Goal: Task Accomplishment & Management: Manage account settings

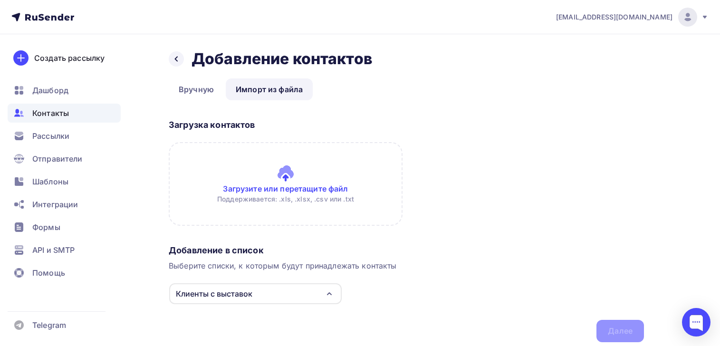
scroll to position [34, 0]
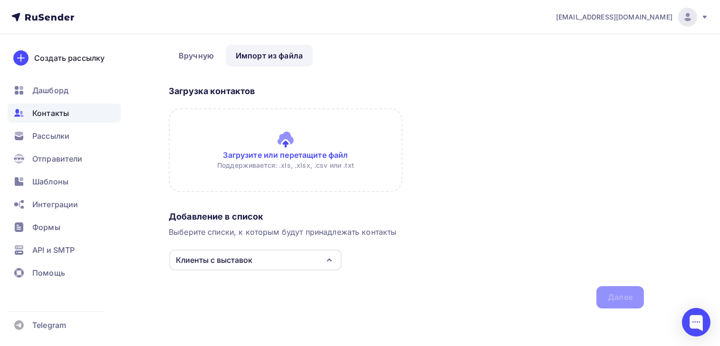
click at [256, 154] on input "file" at bounding box center [286, 150] width 234 height 84
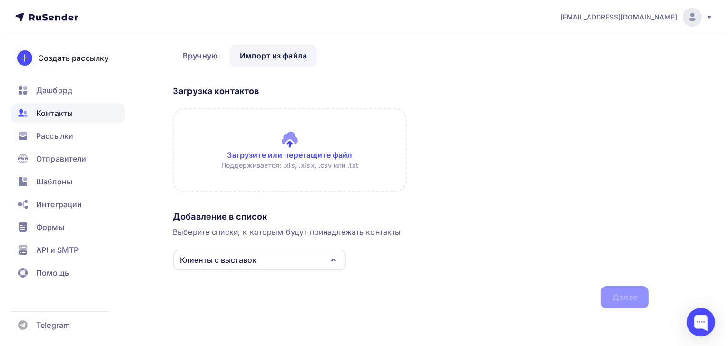
scroll to position [0, 0]
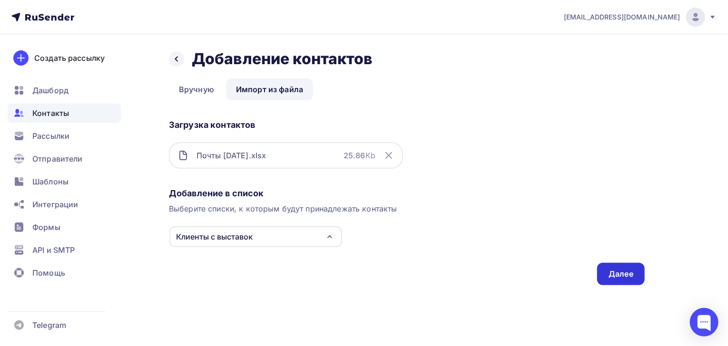
click at [623, 272] on div "Далее" at bounding box center [620, 274] width 25 height 11
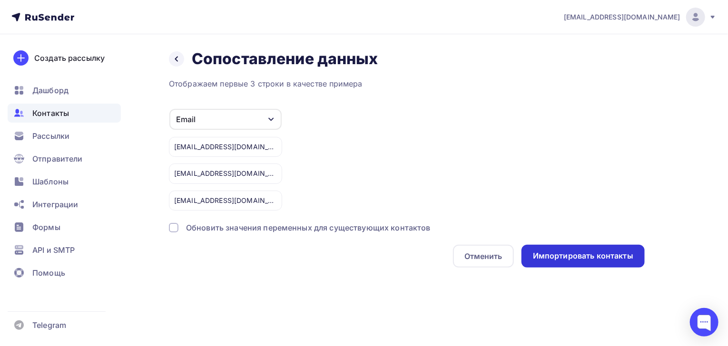
click at [585, 254] on div "Импортировать контакты" at bounding box center [583, 256] width 100 height 11
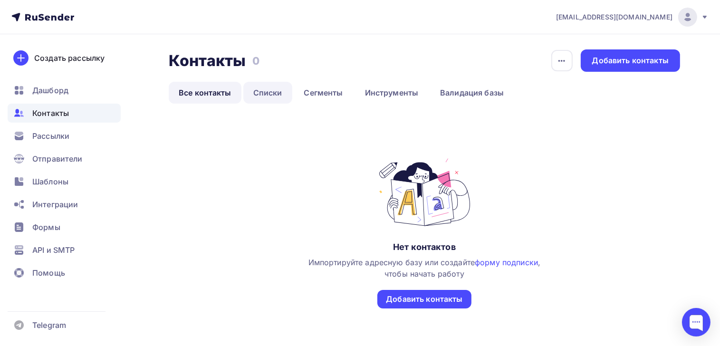
click at [266, 95] on link "Списки" at bounding box center [267, 93] width 49 height 22
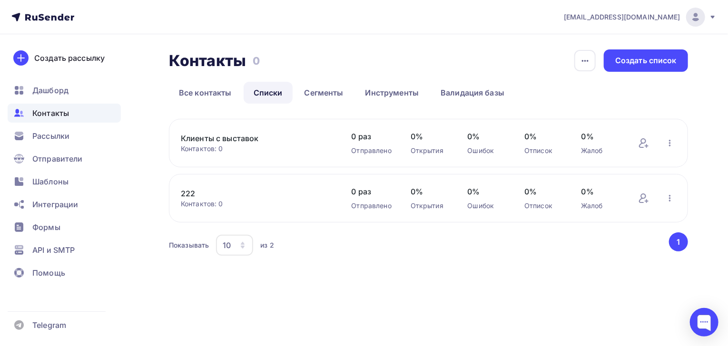
click at [676, 243] on button "1" at bounding box center [678, 242] width 19 height 19
click at [642, 67] on div "Создать список" at bounding box center [645, 60] width 84 height 22
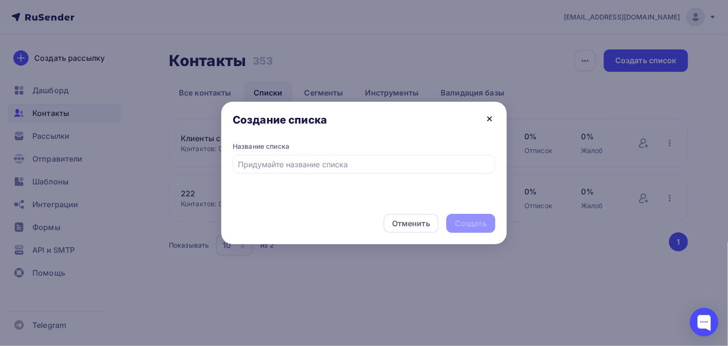
click at [492, 120] on icon at bounding box center [489, 118] width 11 height 11
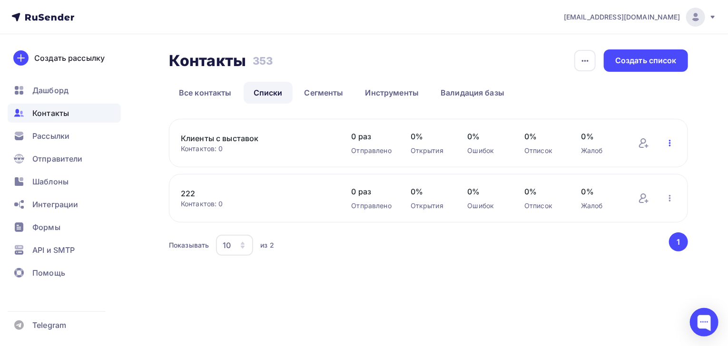
click at [671, 145] on icon "button" at bounding box center [669, 142] width 11 height 11
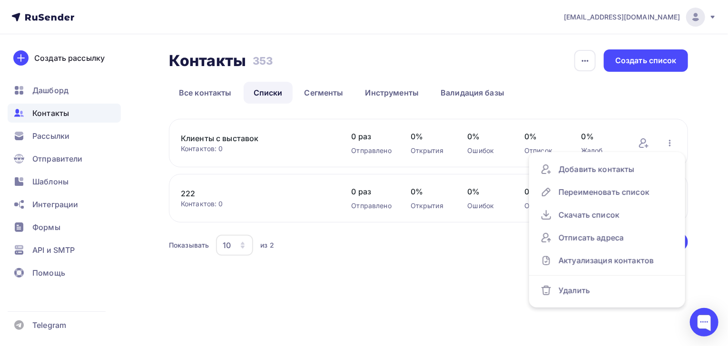
click at [334, 251] on div "Показывать 10 10 20 50 100 из 2" at bounding box center [418, 245] width 498 height 22
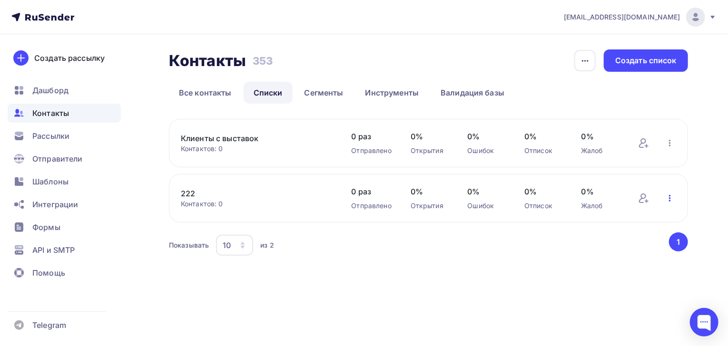
click at [672, 198] on icon "button" at bounding box center [669, 198] width 11 height 11
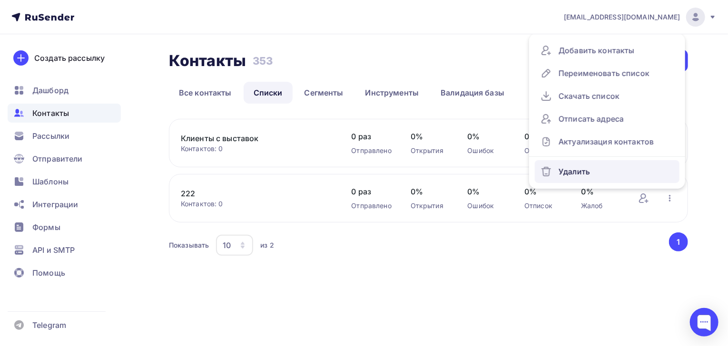
click at [594, 172] on div "Удалить" at bounding box center [606, 171] width 133 height 15
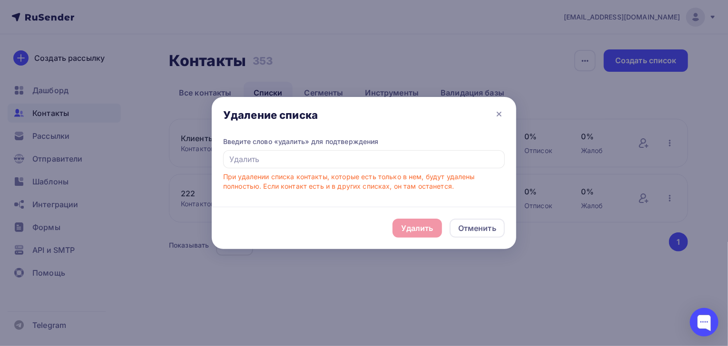
click at [407, 232] on div "Удалить Отменить" at bounding box center [364, 228] width 304 height 42
click at [277, 163] on input "text" at bounding box center [364, 159] width 282 height 18
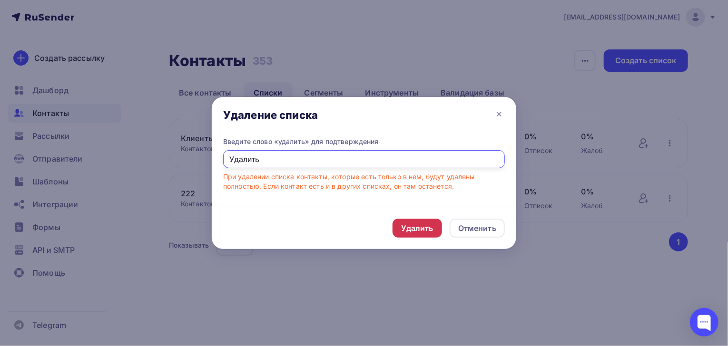
type input "Удалить"
click at [413, 226] on div "Удалить" at bounding box center [417, 228] width 32 height 11
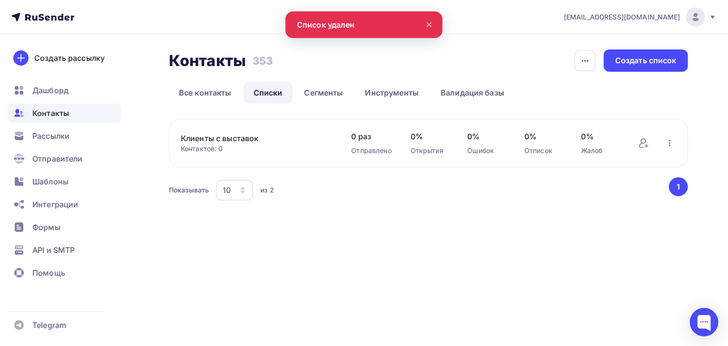
click at [431, 21] on icon at bounding box center [428, 24] width 11 height 11
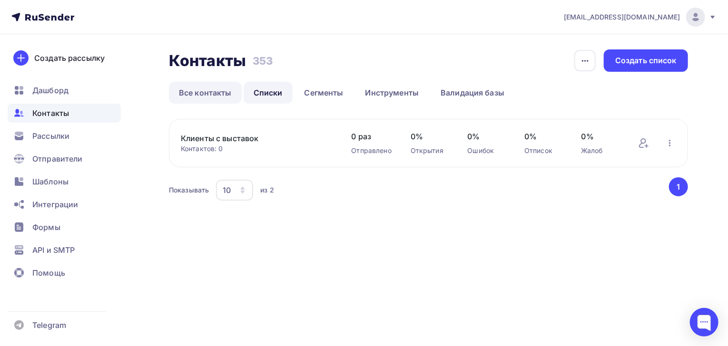
click at [213, 95] on link "Все контакты" at bounding box center [205, 93] width 73 height 22
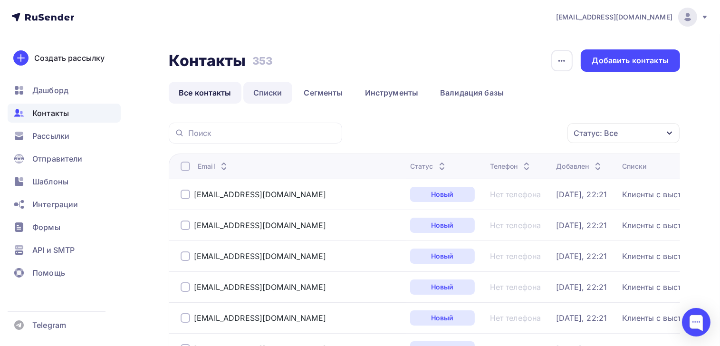
click at [267, 95] on link "Списки" at bounding box center [267, 93] width 49 height 22
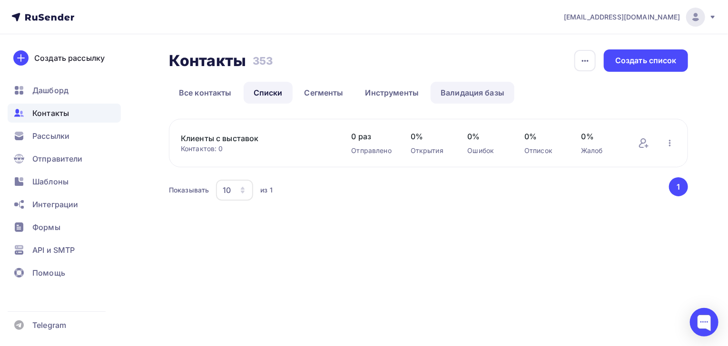
click at [449, 93] on link "Валидация базы" at bounding box center [472, 93] width 84 height 22
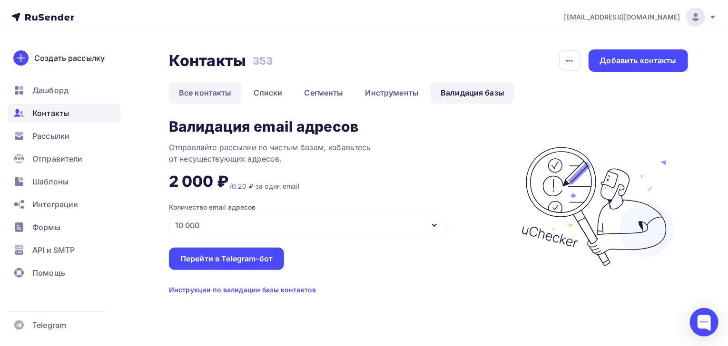
click at [220, 93] on link "Все контакты" at bounding box center [205, 93] width 73 height 22
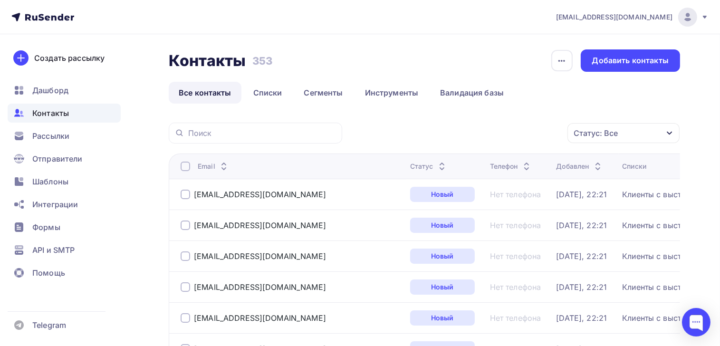
click at [664, 134] on div "Статус: Все" at bounding box center [624, 133] width 112 height 20
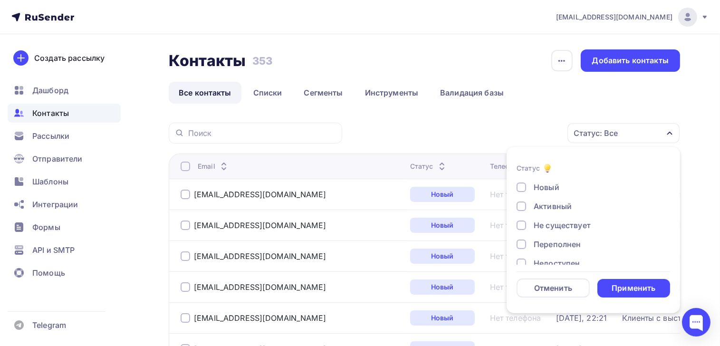
click at [664, 134] on div "Статус: Все" at bounding box center [624, 133] width 112 height 20
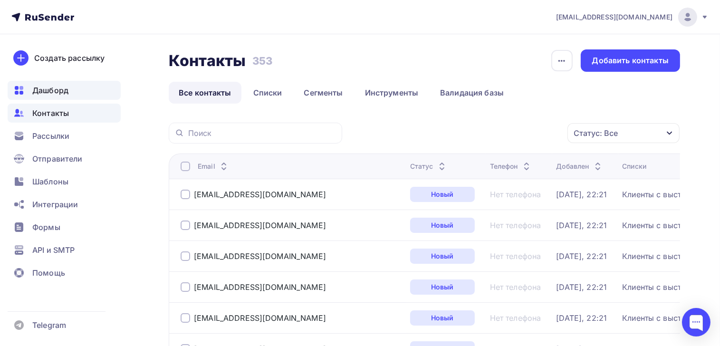
click at [49, 89] on span "Дашборд" at bounding box center [50, 90] width 36 height 11
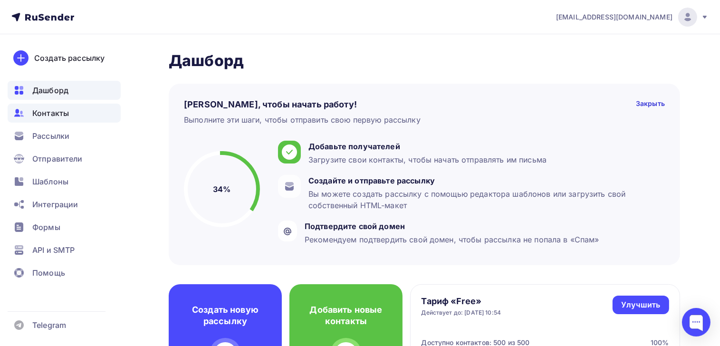
click at [58, 116] on span "Контакты" at bounding box center [50, 112] width 37 height 11
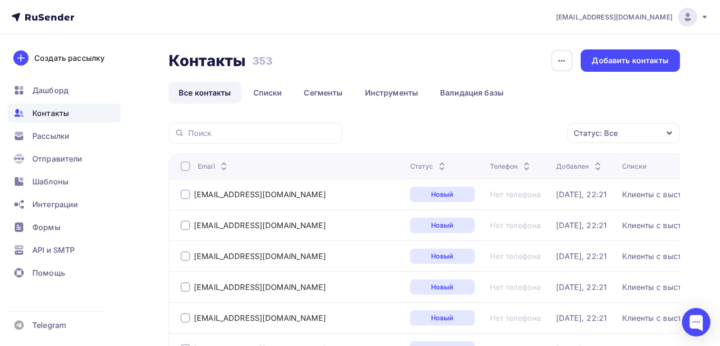
click at [184, 167] on div at bounding box center [186, 167] width 10 height 10
click at [547, 133] on icon "button" at bounding box center [548, 133] width 4 height 2
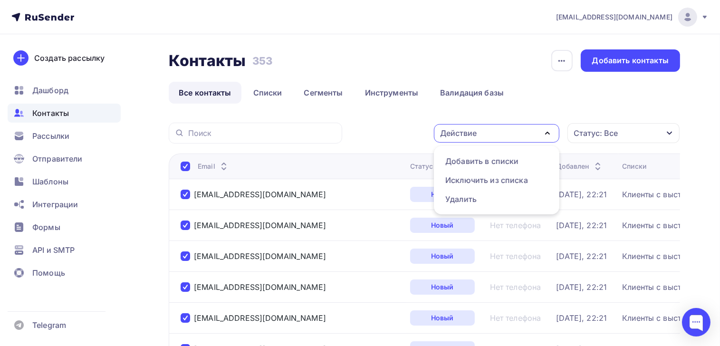
click at [535, 93] on ul "Все контакты Списки Сегменты Инструменты Валидация базы" at bounding box center [425, 93] width 512 height 22
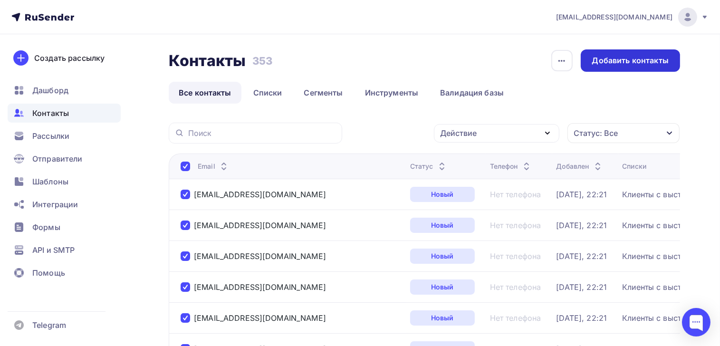
click at [616, 61] on div "Добавить контакты" at bounding box center [631, 60] width 77 height 11
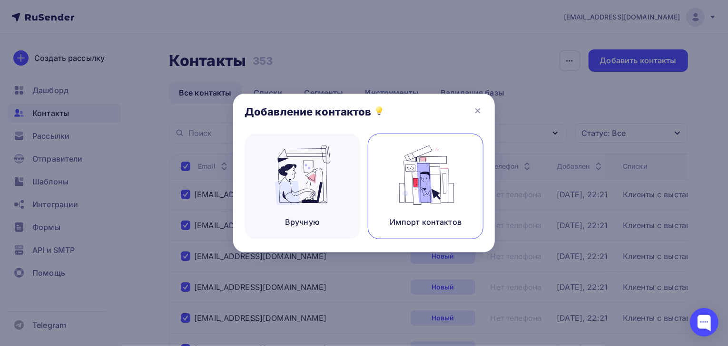
click at [420, 182] on img at bounding box center [426, 175] width 64 height 60
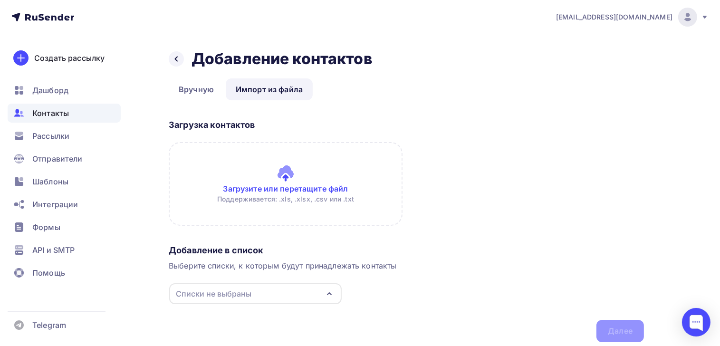
click at [298, 192] on input "file" at bounding box center [286, 184] width 234 height 84
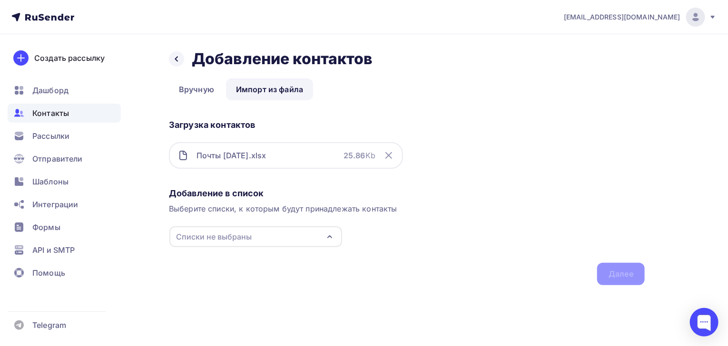
click at [331, 236] on icon "button" at bounding box center [329, 236] width 11 height 11
click at [182, 272] on div at bounding box center [184, 272] width 10 height 10
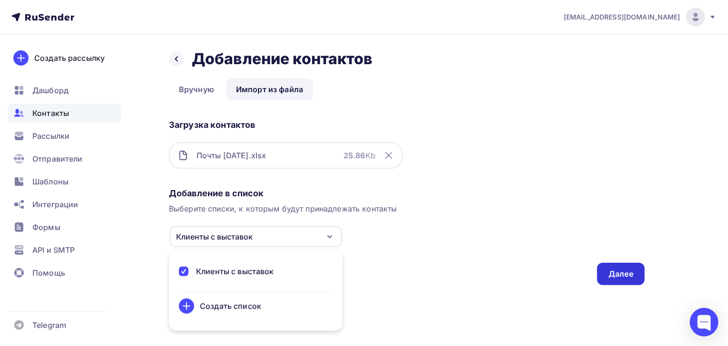
click at [615, 274] on div "Далее" at bounding box center [620, 274] width 25 height 11
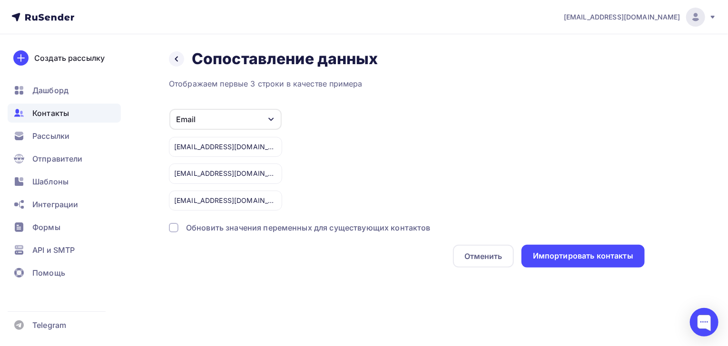
click at [174, 227] on div at bounding box center [174, 228] width 10 height 10
click at [267, 118] on div "Email" at bounding box center [225, 119] width 112 height 21
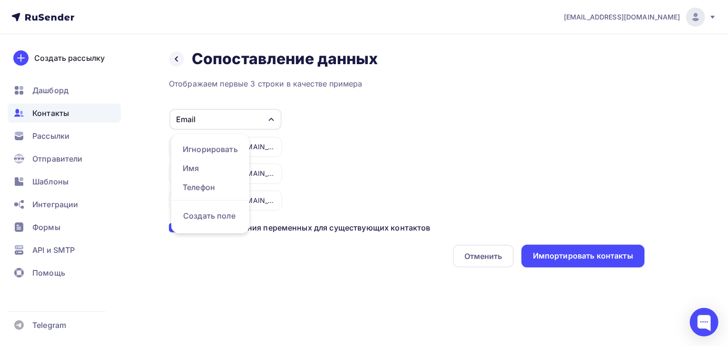
click at [342, 149] on div "Email Игнорировать Имя Телефон Создать поле deti_moda@mail.ru deti-moda@yandex.…" at bounding box center [407, 159] width 476 height 102
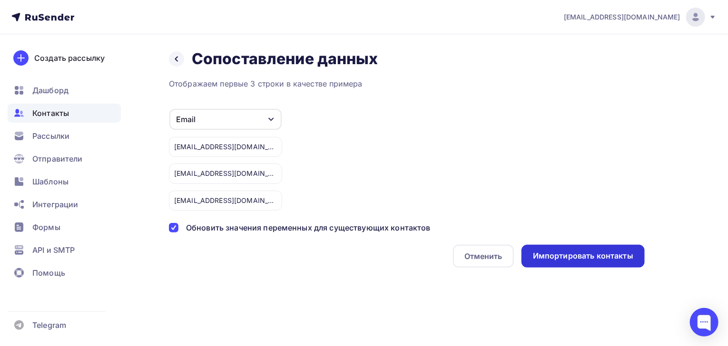
click at [599, 255] on div "Импортировать контакты" at bounding box center [583, 256] width 100 height 11
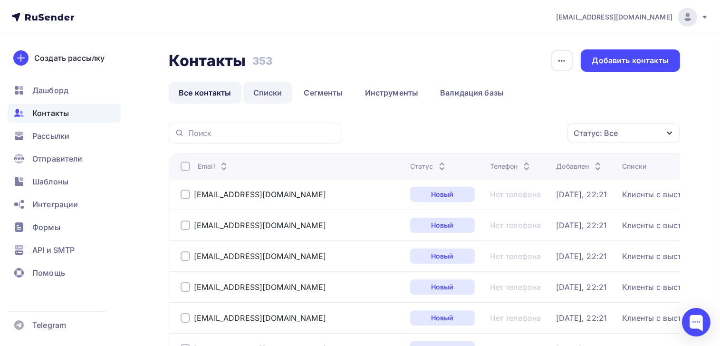
click at [273, 91] on link "Списки" at bounding box center [267, 93] width 49 height 22
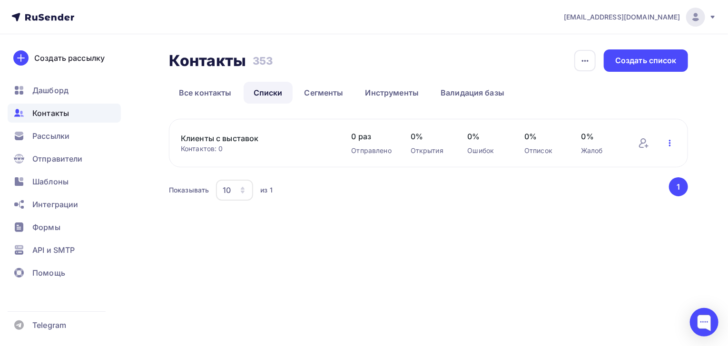
click at [671, 145] on icon "button" at bounding box center [669, 142] width 11 height 11
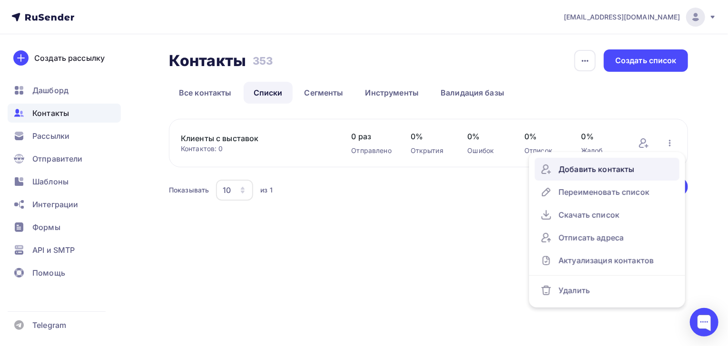
click at [606, 170] on div "Добавить контакты" at bounding box center [606, 169] width 133 height 15
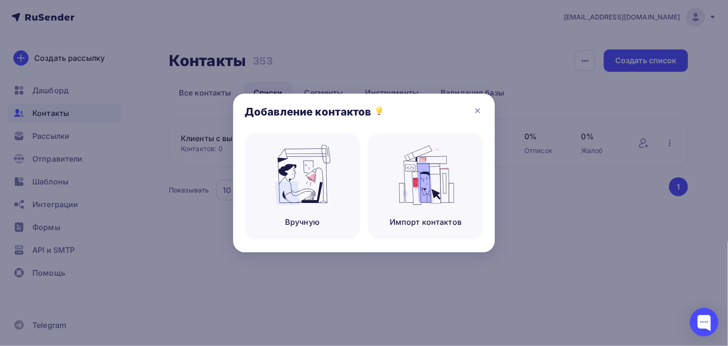
click at [555, 229] on div at bounding box center [364, 173] width 728 height 346
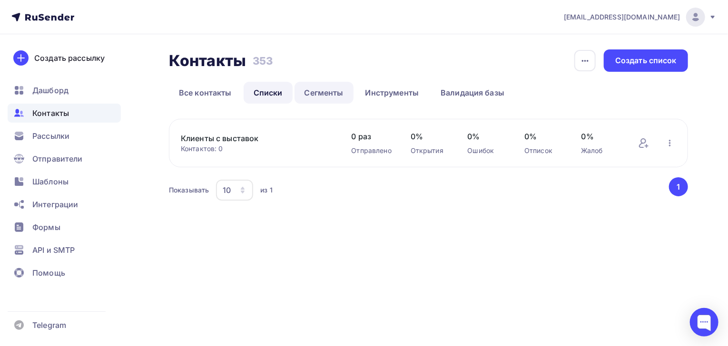
click at [327, 95] on link "Сегменты" at bounding box center [323, 93] width 59 height 22
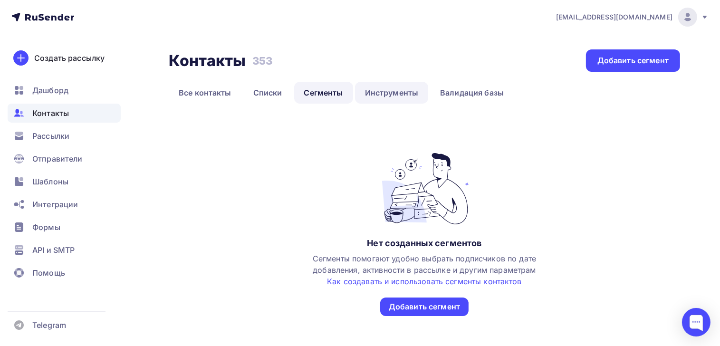
click at [384, 91] on link "Инструменты" at bounding box center [392, 93] width 74 height 22
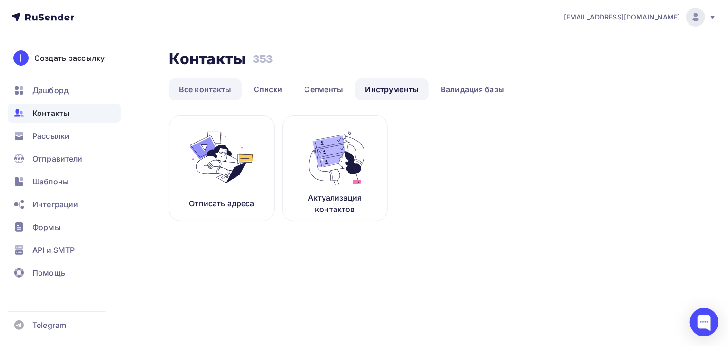
click at [214, 89] on link "Все контакты" at bounding box center [205, 89] width 73 height 22
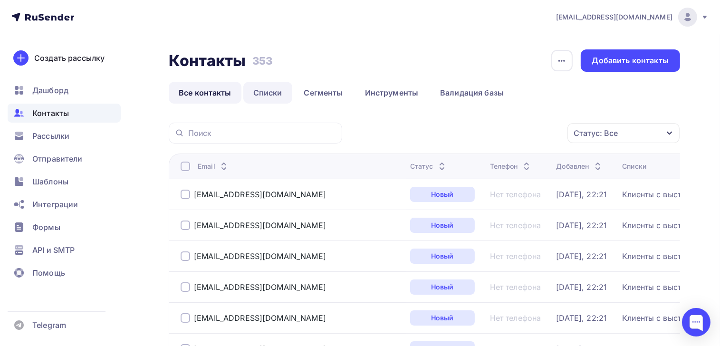
click at [274, 95] on link "Списки" at bounding box center [267, 93] width 49 height 22
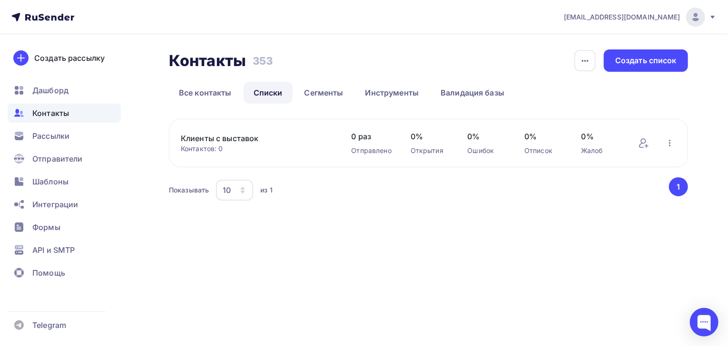
click at [227, 139] on link "Клиенты с выставок" at bounding box center [256, 138] width 151 height 11
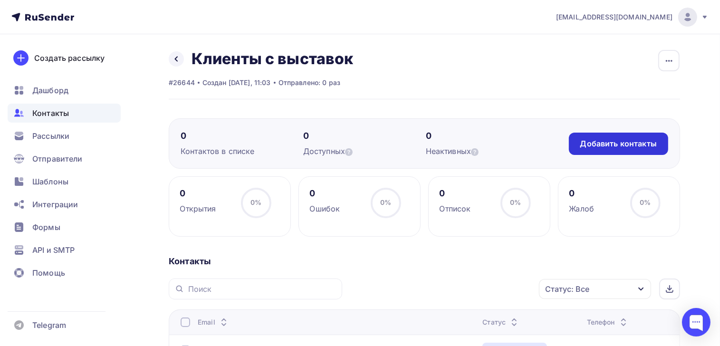
click at [593, 145] on div "Добавить контакты" at bounding box center [619, 143] width 77 height 11
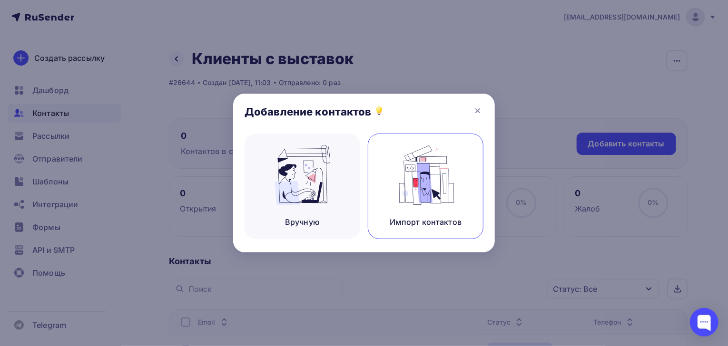
click at [436, 173] on img at bounding box center [426, 175] width 64 height 60
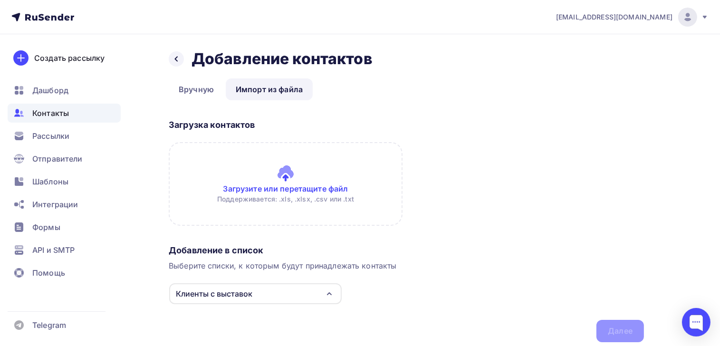
click at [271, 186] on input "file" at bounding box center [286, 184] width 234 height 84
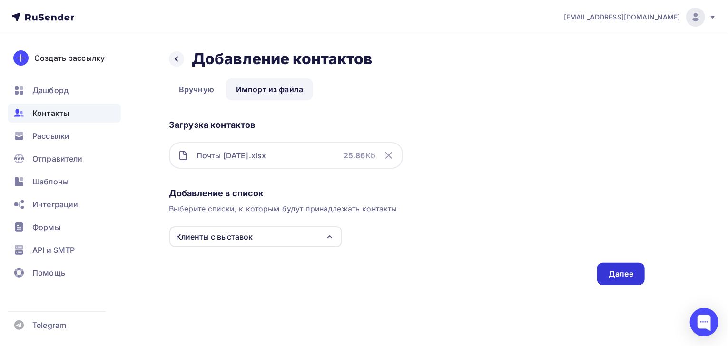
click at [616, 272] on div "Далее" at bounding box center [620, 274] width 25 height 11
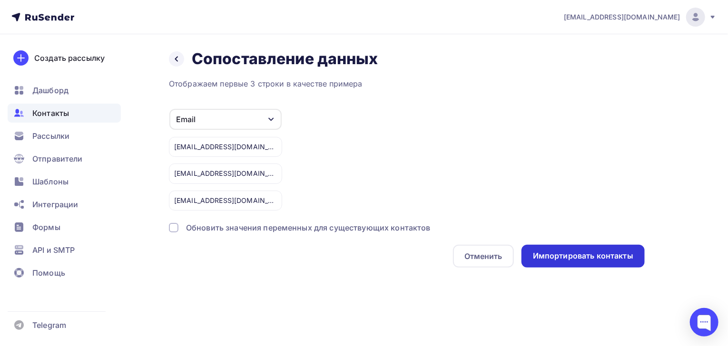
click at [577, 259] on div "Импортировать контакты" at bounding box center [583, 256] width 100 height 11
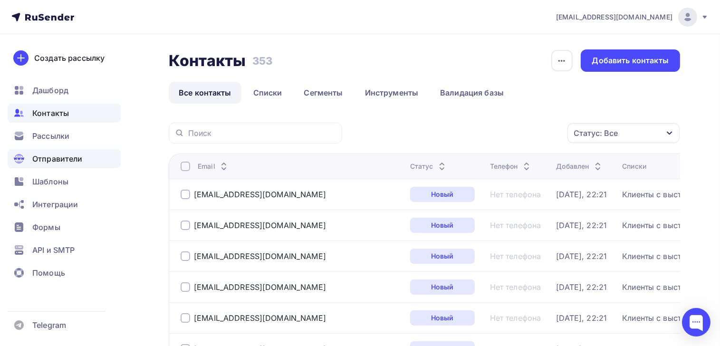
click at [56, 157] on span "Отправители" at bounding box center [57, 158] width 50 height 11
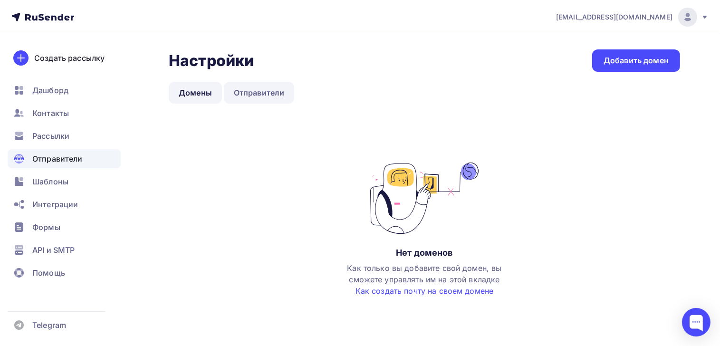
click at [255, 96] on link "Отправители" at bounding box center [259, 93] width 71 height 22
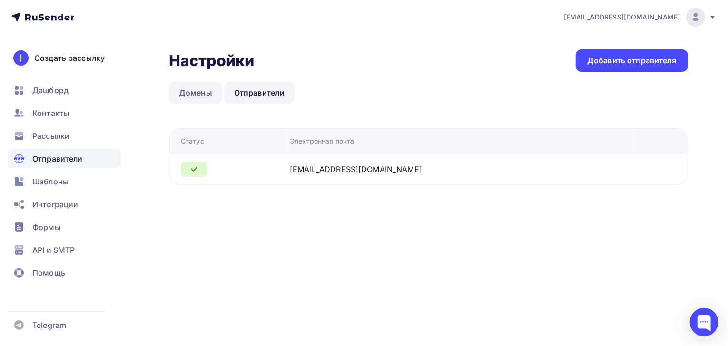
click at [194, 94] on link "Домены" at bounding box center [195, 93] width 53 height 22
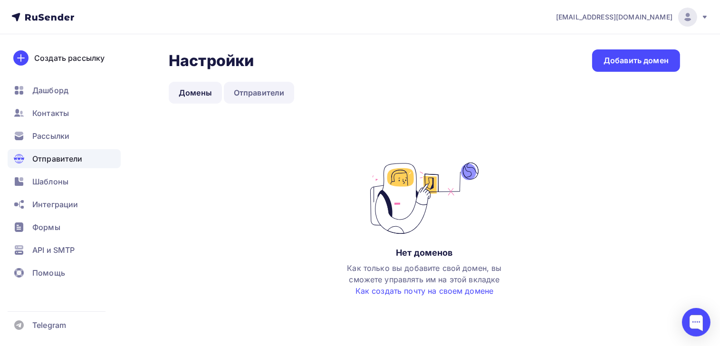
click at [260, 93] on link "Отправители" at bounding box center [259, 93] width 71 height 22
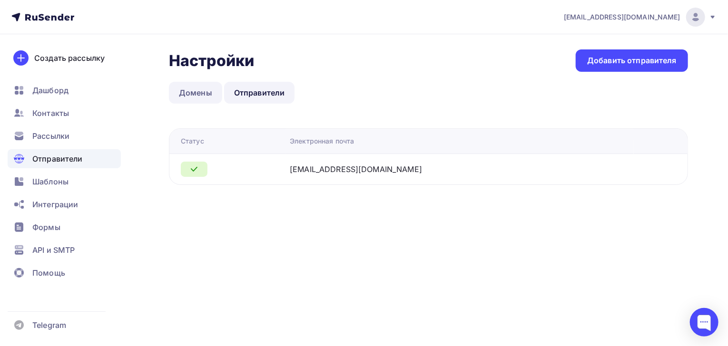
click at [191, 92] on link "Домены" at bounding box center [195, 93] width 53 height 22
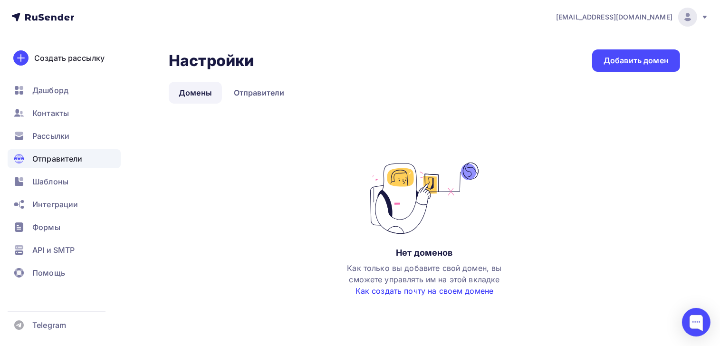
click at [448, 294] on link "Как создать почту на своем домене" at bounding box center [425, 291] width 138 height 10
click at [268, 90] on link "Отправители" at bounding box center [259, 93] width 71 height 22
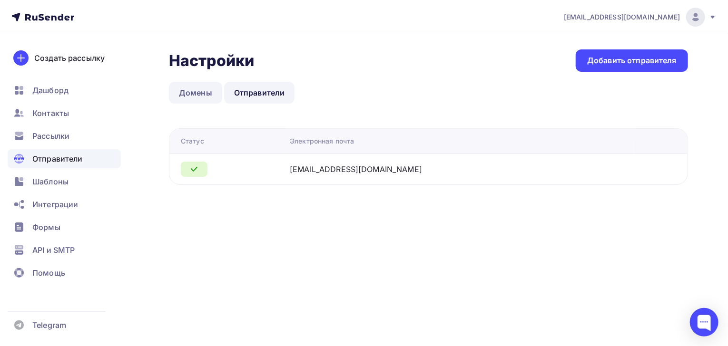
click at [193, 98] on link "Домены" at bounding box center [195, 93] width 53 height 22
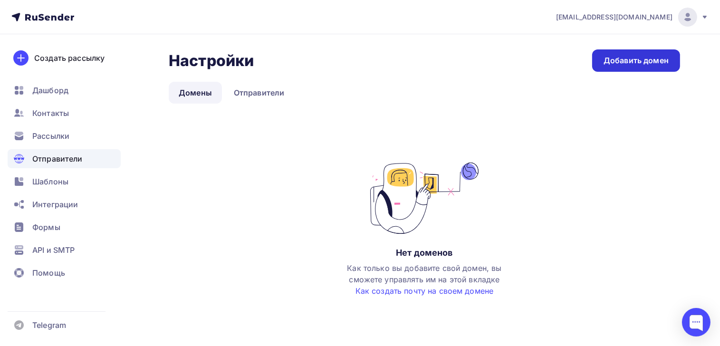
click at [601, 52] on link "Добавить домен" at bounding box center [637, 60] width 88 height 22
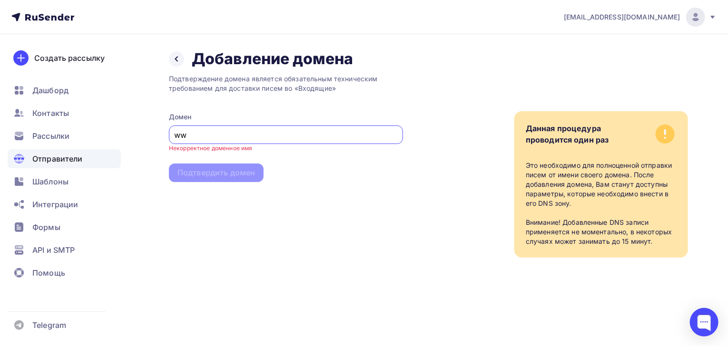
type input "w"
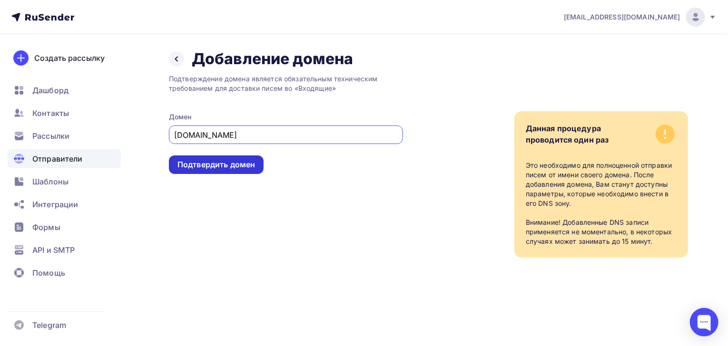
type input "malinikids.ru"
click at [206, 165] on div "Подтвердить домен" at bounding box center [216, 164] width 78 height 11
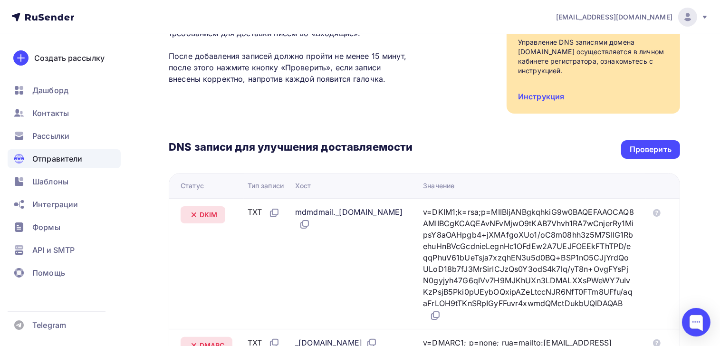
scroll to position [89, 0]
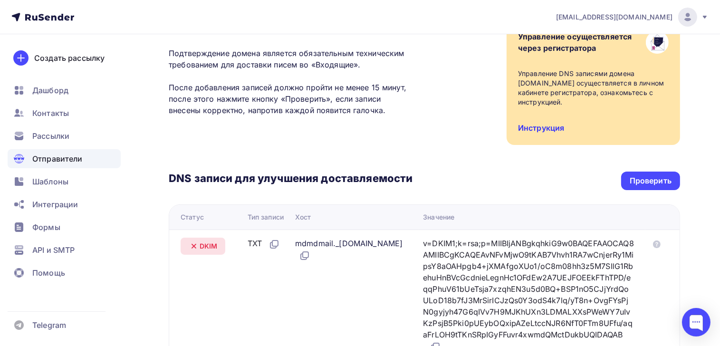
click at [536, 124] on link "Инструкция" at bounding box center [541, 128] width 46 height 10
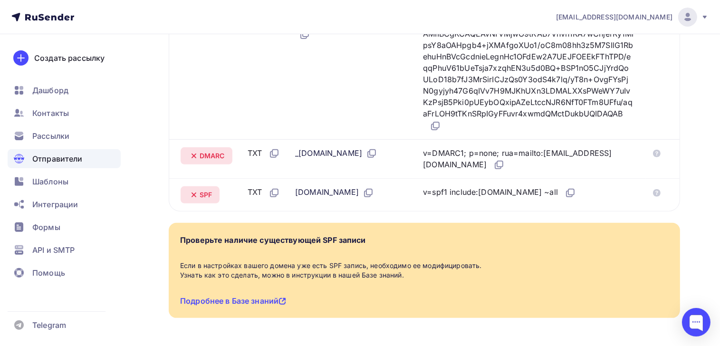
scroll to position [317, 0]
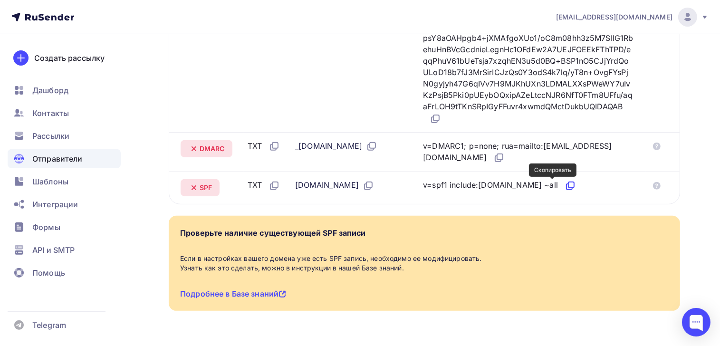
click at [569, 185] on icon at bounding box center [572, 185] width 6 height 6
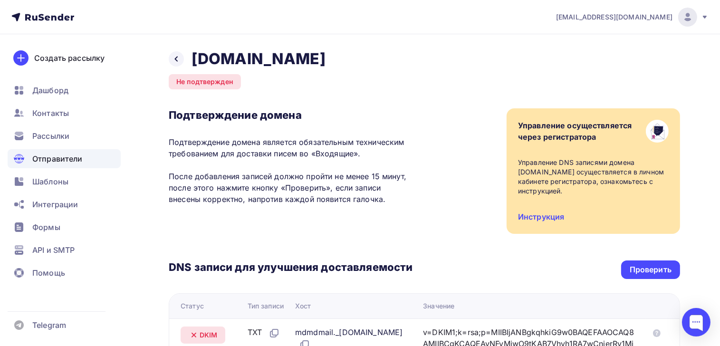
scroll to position [68, 0]
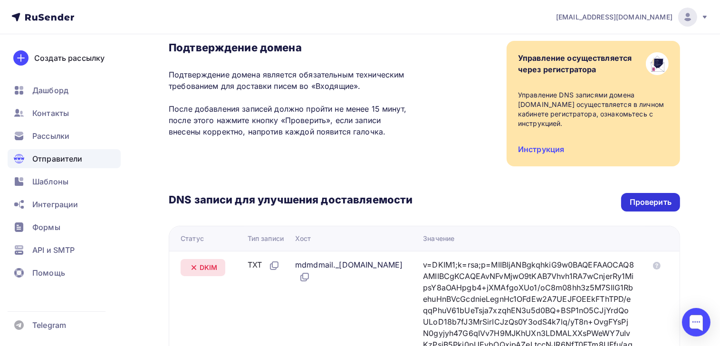
click at [659, 201] on div "Проверить" at bounding box center [651, 202] width 42 height 11
click at [54, 159] on span "Отправители" at bounding box center [57, 158] width 50 height 11
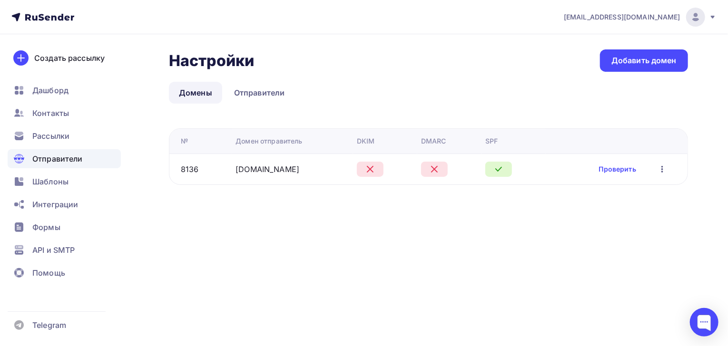
click at [660, 168] on icon "button" at bounding box center [661, 169] width 11 height 11
click at [505, 219] on div "Настройки Настройки Добавить домен Домены Отправители Домены Отправители № Доме…" at bounding box center [364, 128] width 728 height 189
click at [606, 168] on link "Проверить" at bounding box center [617, 170] width 37 height 10
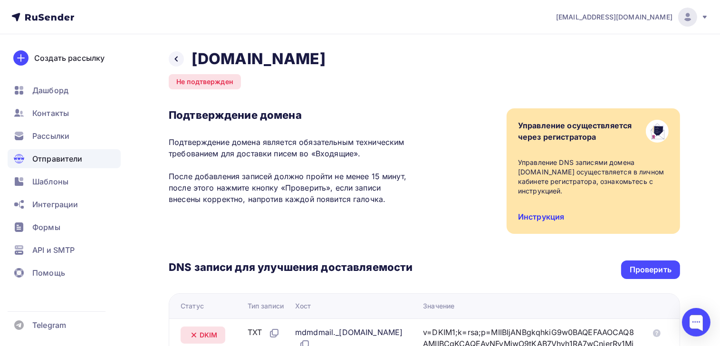
click at [549, 214] on link "Инструкция" at bounding box center [541, 217] width 46 height 10
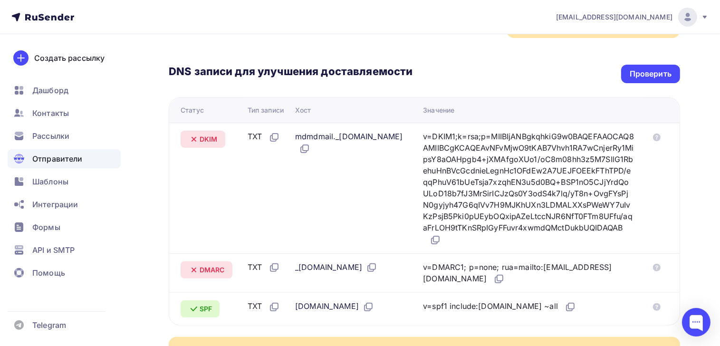
scroll to position [212, 0]
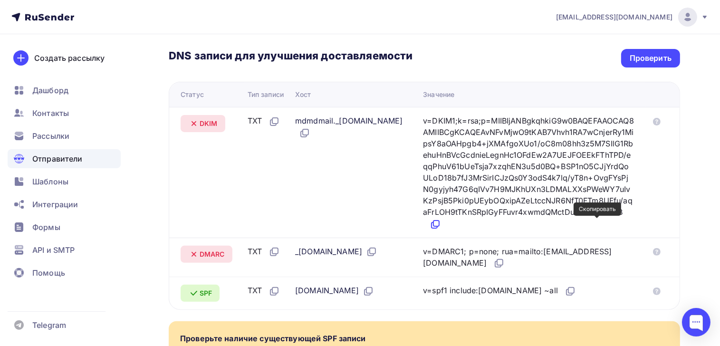
click at [439, 223] on icon at bounding box center [437, 224] width 6 height 6
click at [505, 263] on icon at bounding box center [499, 263] width 11 height 11
click at [651, 58] on div "Проверить" at bounding box center [651, 58] width 42 height 11
click at [311, 133] on icon at bounding box center [304, 132] width 11 height 11
click at [378, 250] on icon at bounding box center [371, 251] width 11 height 11
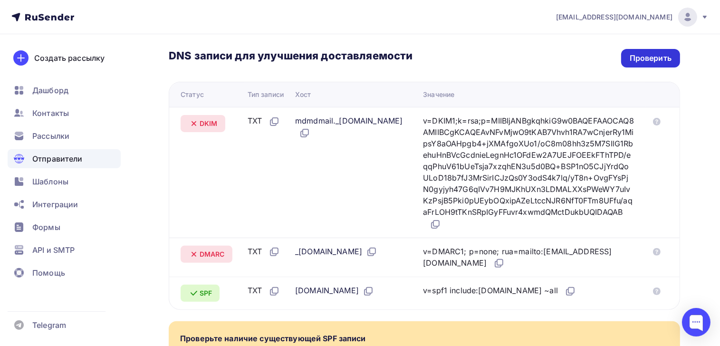
click at [649, 56] on div "Проверить" at bounding box center [651, 58] width 42 height 11
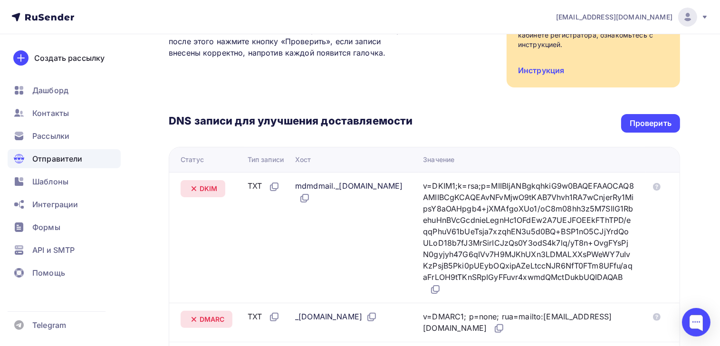
scroll to position [127, 0]
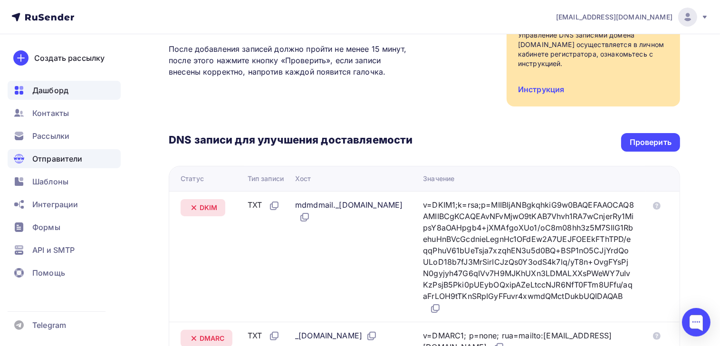
click at [57, 89] on span "Дашборд" at bounding box center [50, 90] width 36 height 11
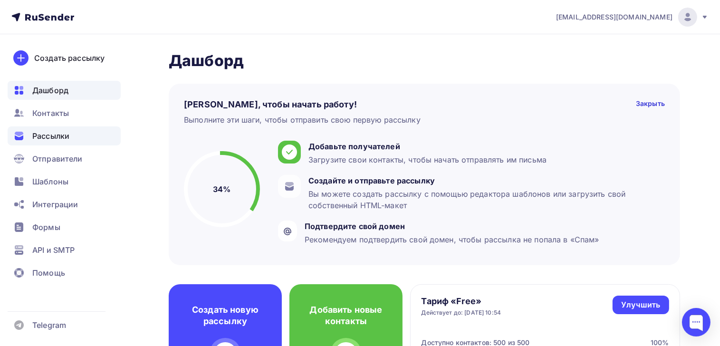
click at [52, 139] on span "Рассылки" at bounding box center [50, 135] width 37 height 11
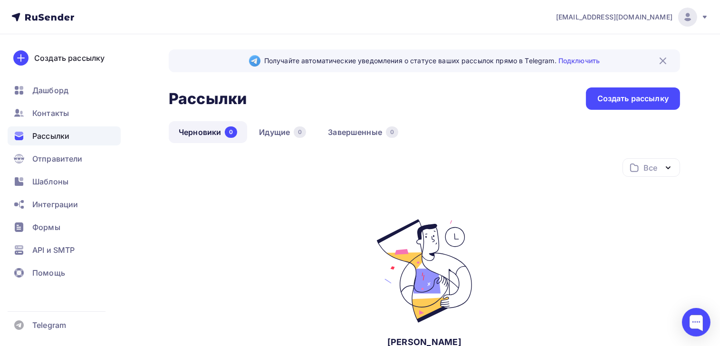
click at [665, 58] on img at bounding box center [663, 60] width 11 height 11
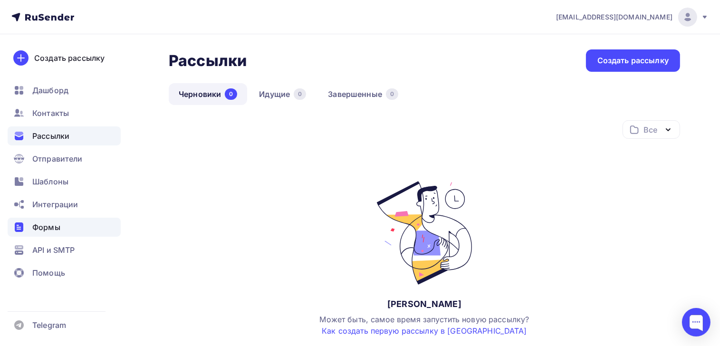
click at [48, 229] on span "Формы" at bounding box center [46, 227] width 28 height 11
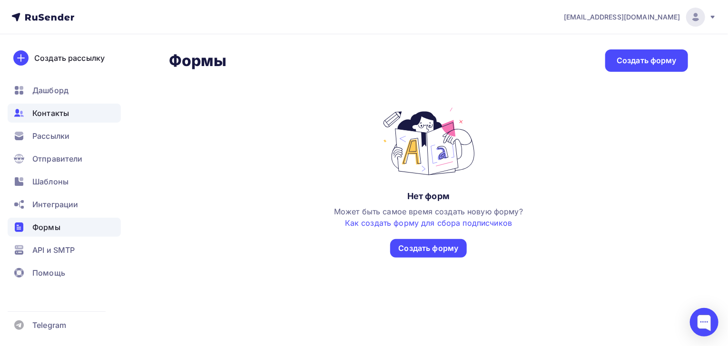
click at [48, 114] on span "Контакты" at bounding box center [50, 112] width 37 height 11
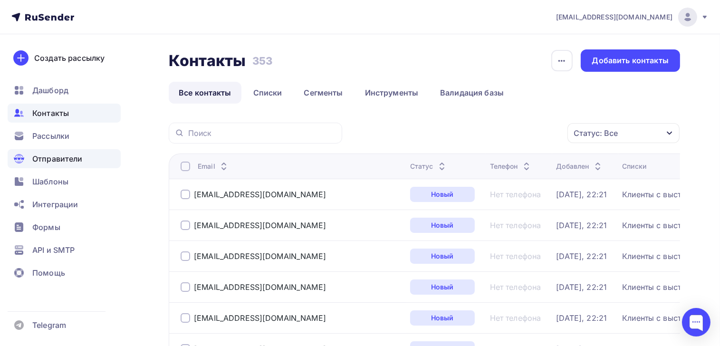
click at [48, 160] on span "Отправители" at bounding box center [57, 158] width 50 height 11
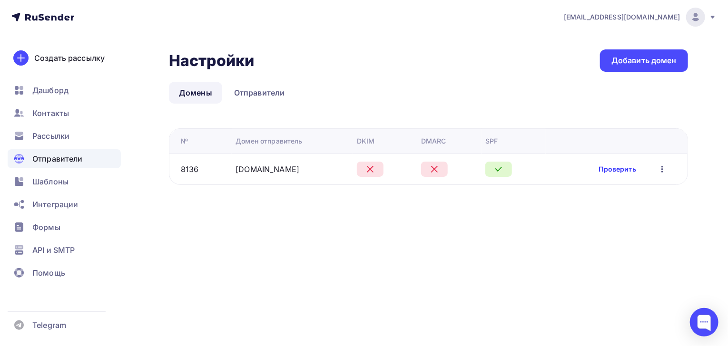
click at [614, 172] on link "Проверить" at bounding box center [617, 170] width 37 height 10
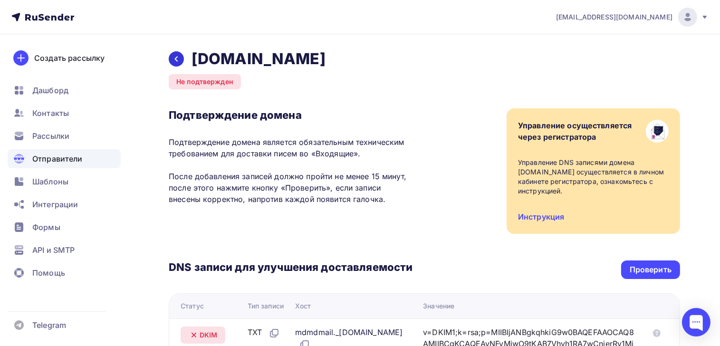
click at [179, 58] on icon at bounding box center [177, 59] width 8 height 8
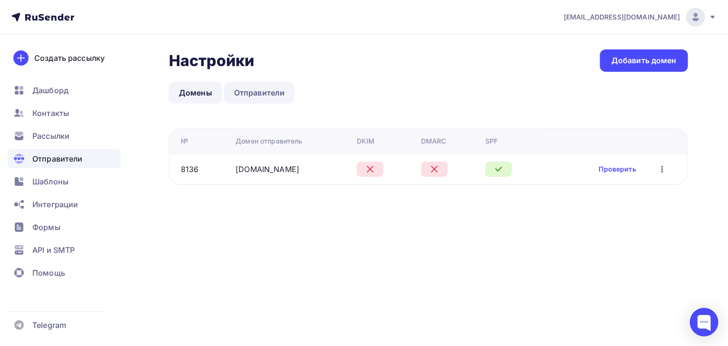
click at [253, 90] on link "Отправители" at bounding box center [259, 93] width 71 height 22
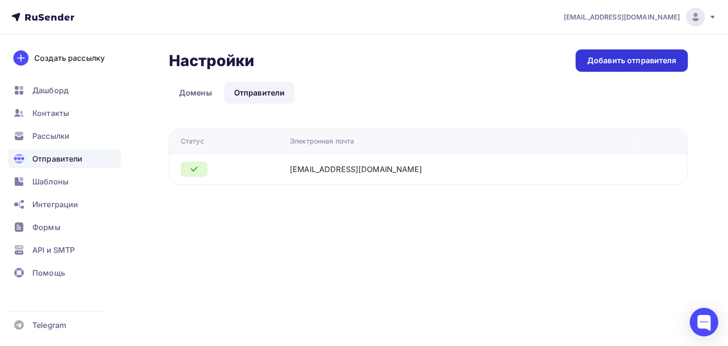
click at [618, 65] on div "Добавить отправителя" at bounding box center [631, 60] width 89 height 11
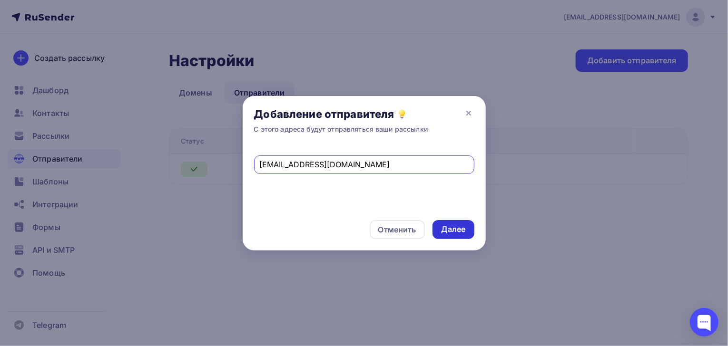
type input "info@malinikids.ru"
click at [450, 232] on div "Далее" at bounding box center [453, 229] width 25 height 11
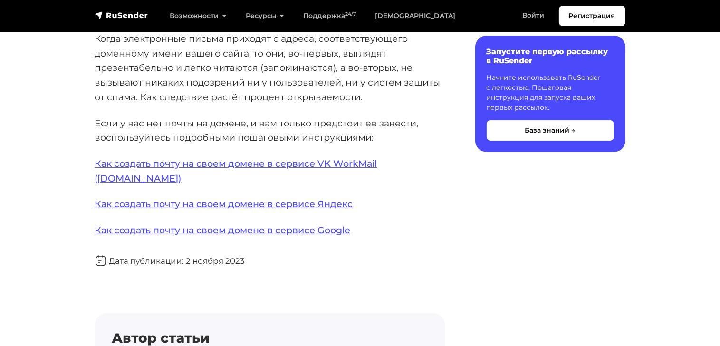
scroll to position [139, 0]
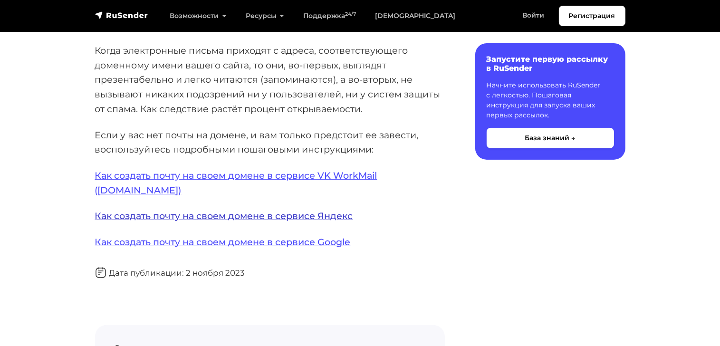
click at [235, 210] on link "Как создать почту на своем домене в сервисе Яндекс" at bounding box center [224, 215] width 258 height 11
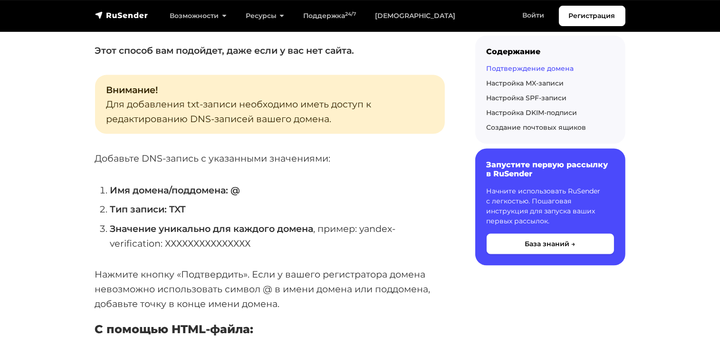
scroll to position [1050, 0]
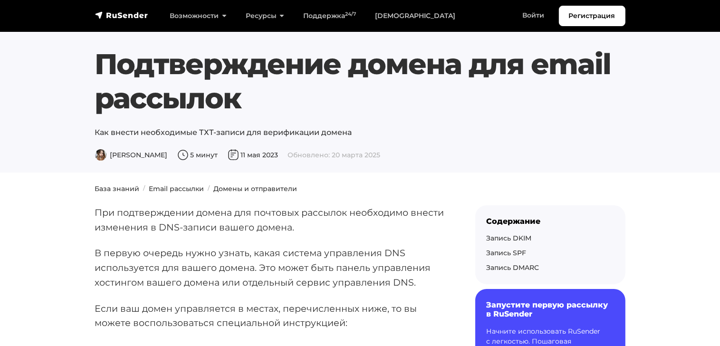
scroll to position [77, 0]
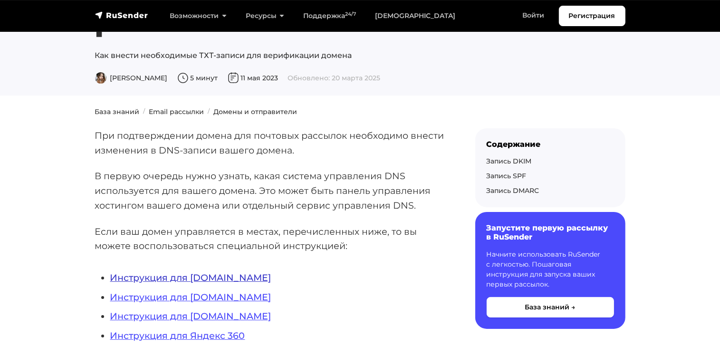
click at [179, 277] on link "Инструкция для [DOMAIN_NAME]" at bounding box center [190, 277] width 161 height 11
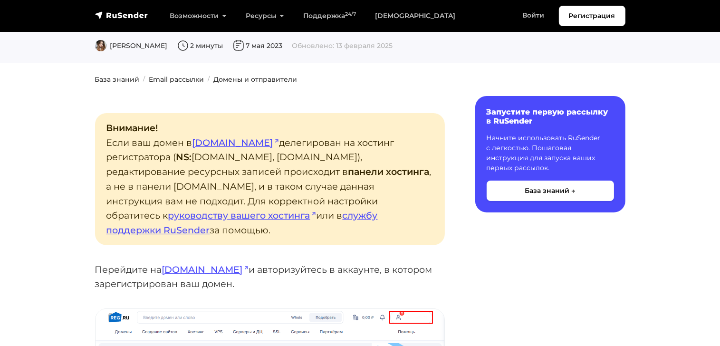
scroll to position [78, 0]
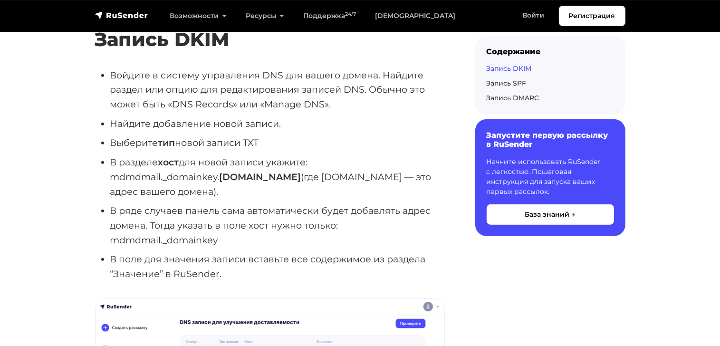
scroll to position [639, 0]
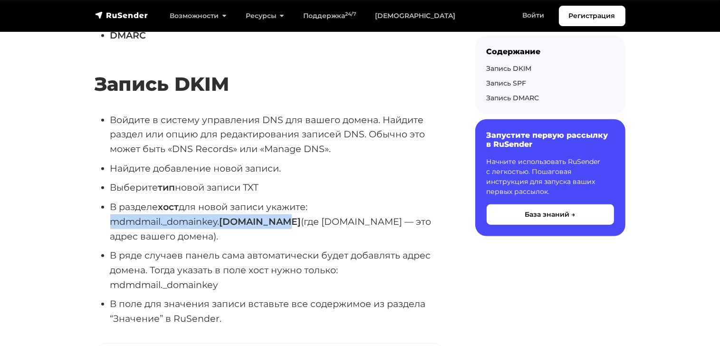
drag, startPoint x: 110, startPoint y: 220, endPoint x: 277, endPoint y: 223, distance: 166.5
click at [277, 223] on li "В разделе хост для новой записи укажите: mdmdmail._domainkey. [DOMAIN_NAME] (гд…" at bounding box center [277, 222] width 335 height 44
drag, startPoint x: 277, startPoint y: 223, endPoint x: 266, endPoint y: 224, distance: 11.1
copy li "mdmdmail._domainkey. [DOMAIN_NAME]"
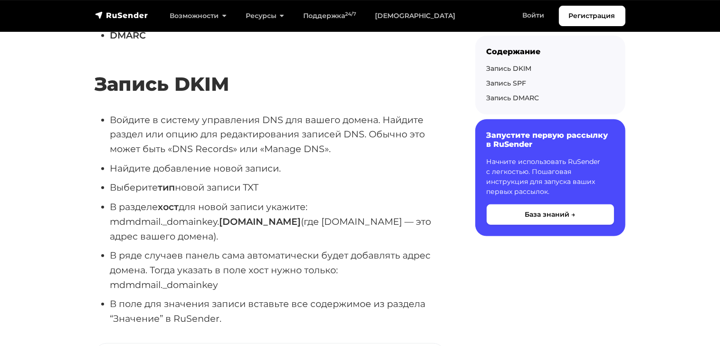
click at [240, 283] on li "В ряде случаев панель сама автоматически будет добавлять адрес домена. Тогда ук…" at bounding box center [277, 270] width 335 height 44
drag, startPoint x: 112, startPoint y: 286, endPoint x: 218, endPoint y: 286, distance: 106.0
click at [218, 286] on li "В ряде случаев панель сама автоматически будет добавлять адрес домена. Тогда ук…" at bounding box center [277, 270] width 335 height 44
copy li "mdmdmail._domainkey"
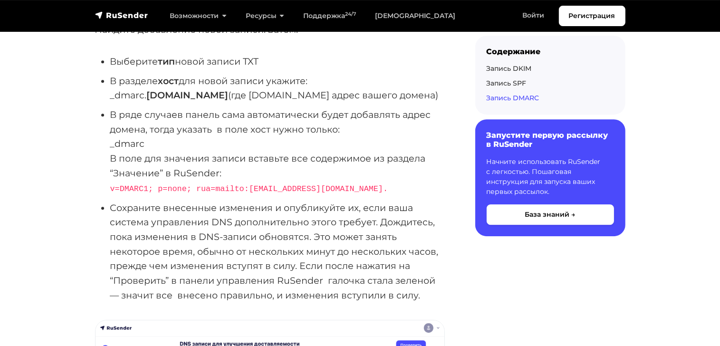
scroll to position [2825, 0]
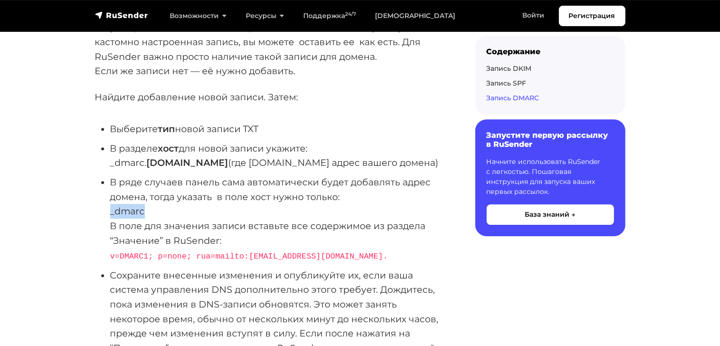
drag, startPoint x: 109, startPoint y: 209, endPoint x: 143, endPoint y: 208, distance: 33.3
click at [143, 208] on ul "Выберите тип новой записи TXT В разделе хост для новой записи укажите: _dmarc. …" at bounding box center [270, 246] width 350 height 249
copy li "_dmarc"
